Goal: Navigation & Orientation: Find specific page/section

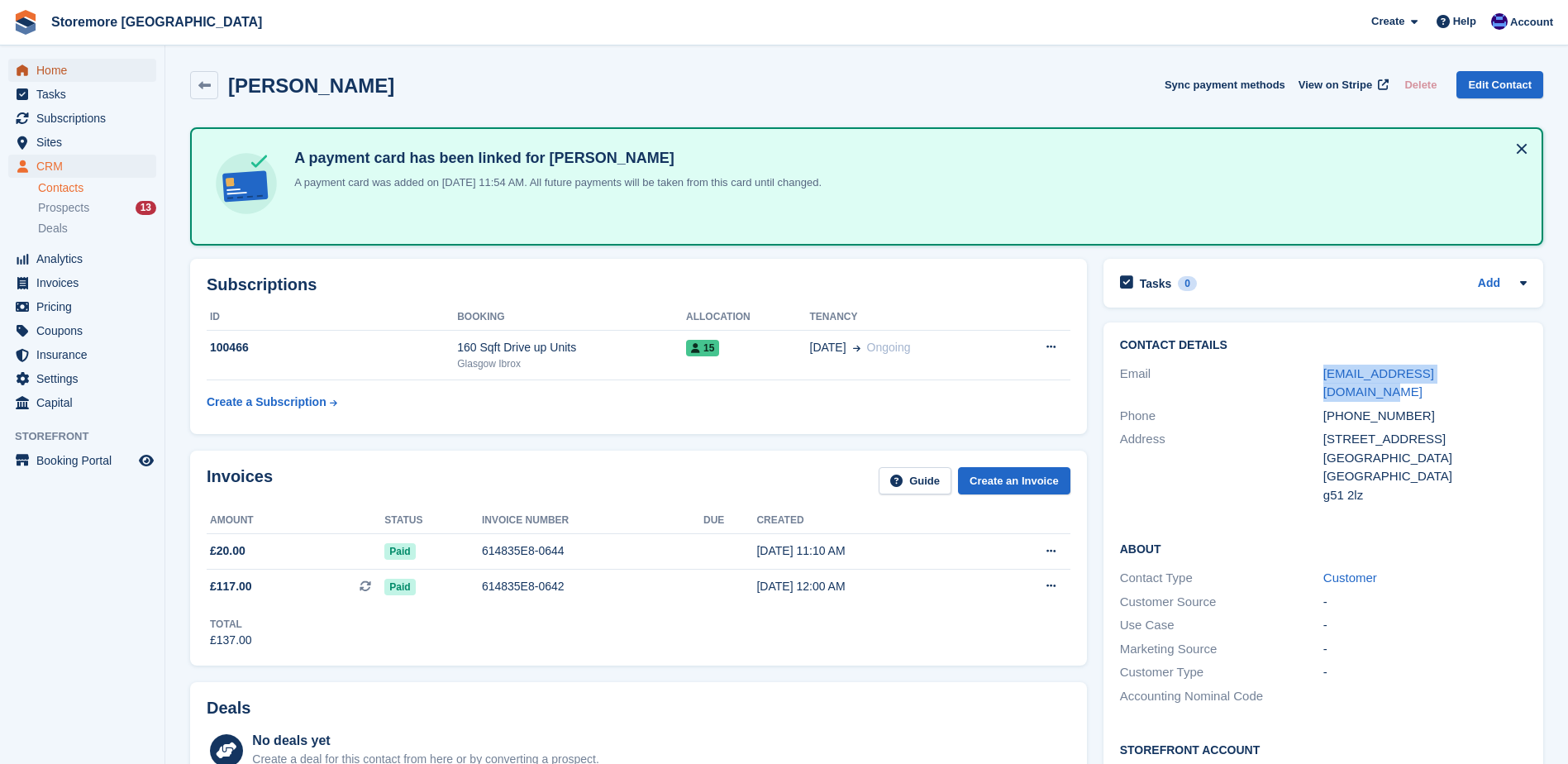
drag, startPoint x: 0, startPoint y: 0, endPoint x: 70, endPoint y: 71, distance: 99.7
click at [70, 71] on span "Home" at bounding box center [86, 70] width 100 height 23
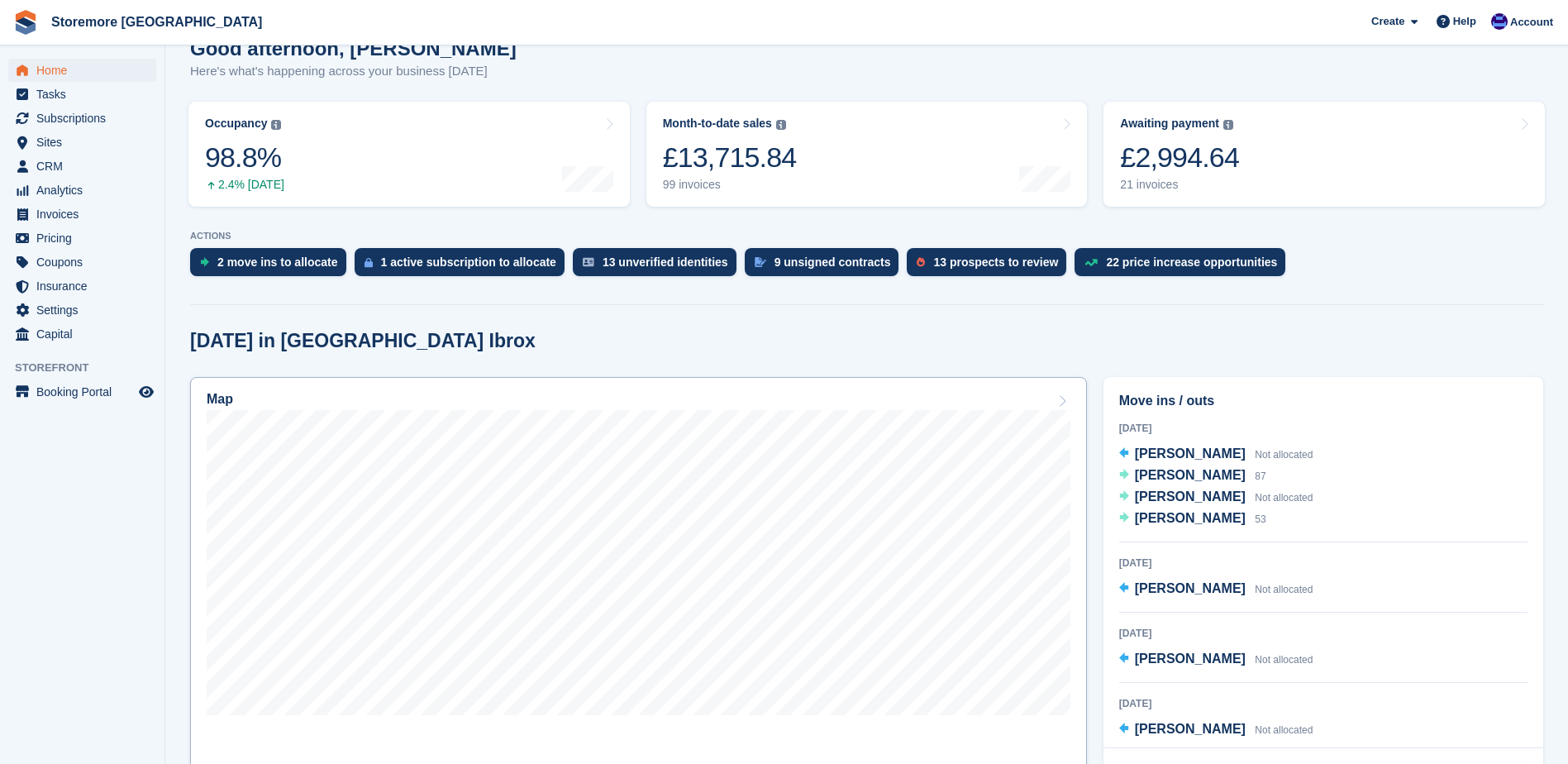
scroll to position [165, 0]
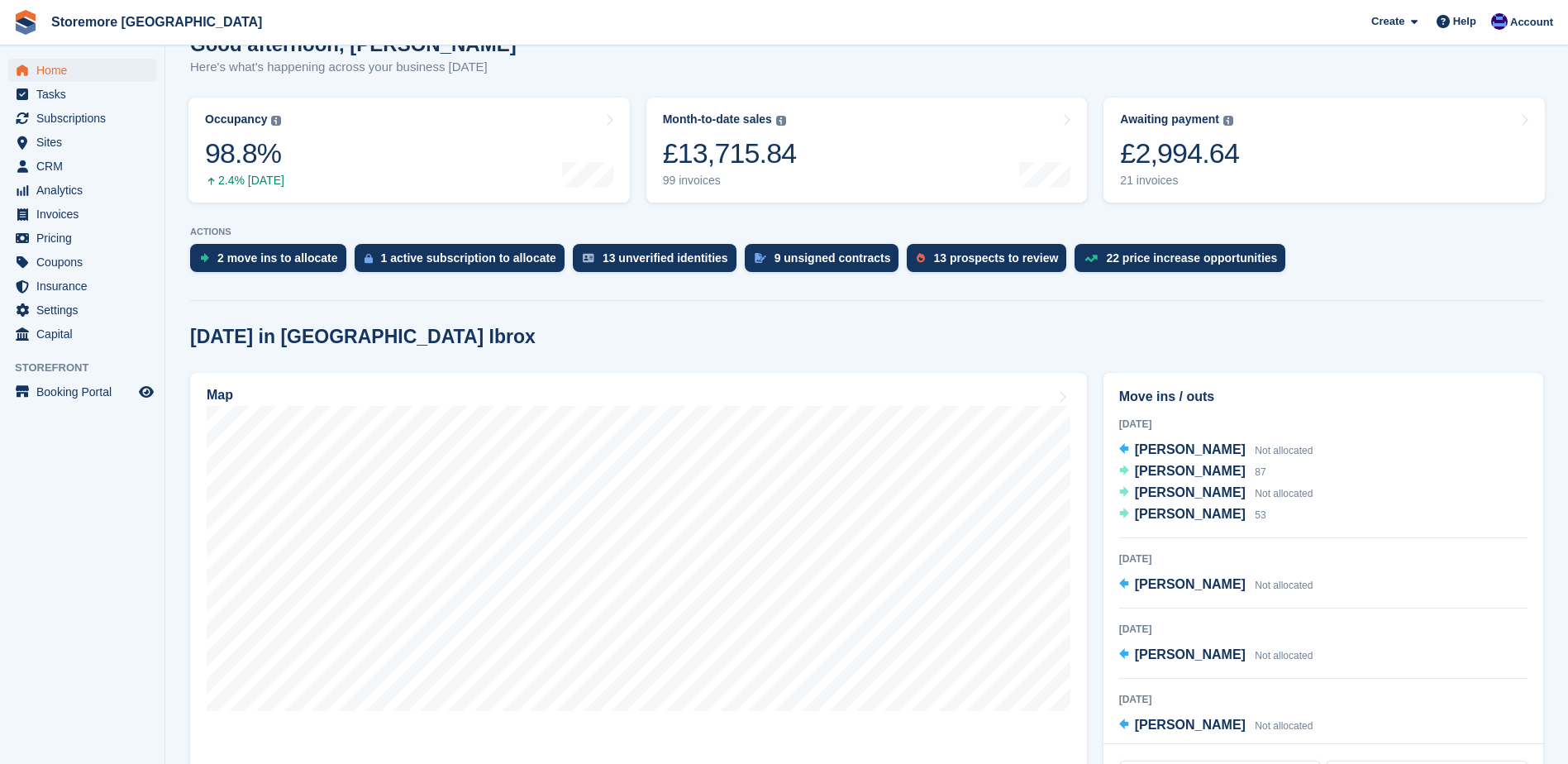
scroll to position [165, 0]
